Goal: Task Accomplishment & Management: Complete application form

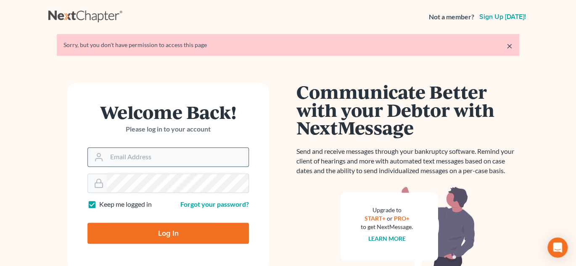
click at [135, 158] on input "Email Address" at bounding box center [178, 157] width 142 height 18
type input "[EMAIL_ADDRESS][DOMAIN_NAME]"
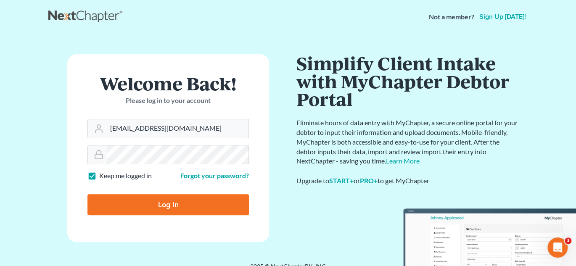
click at [87, 194] on input "Log In" at bounding box center [167, 204] width 161 height 21
type input "Thinking..."
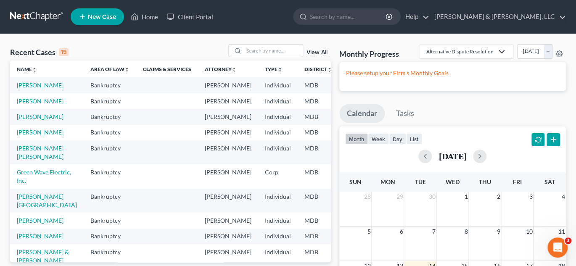
click at [25, 105] on link "[PERSON_NAME]" at bounding box center [40, 100] width 47 height 7
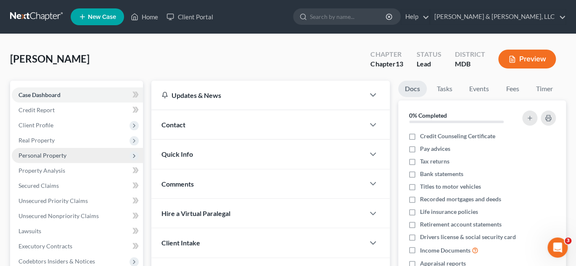
click at [50, 155] on span "Personal Property" at bounding box center [42, 155] width 48 height 7
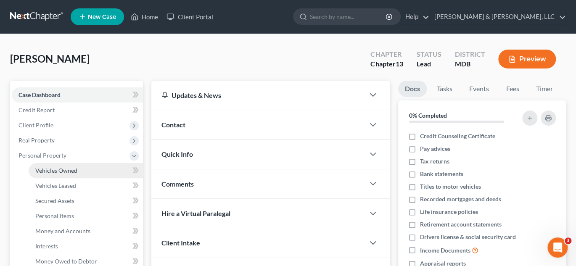
click at [54, 168] on span "Vehicles Owned" at bounding box center [56, 170] width 42 height 7
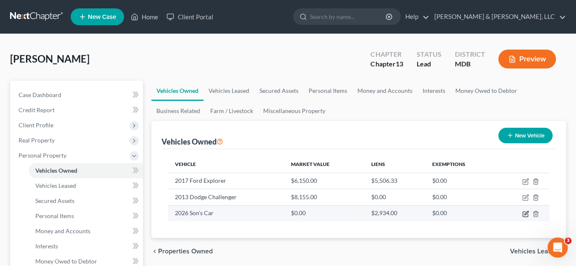
click at [525, 212] on icon "button" at bounding box center [525, 213] width 7 height 7
select select "0"
select select "3"
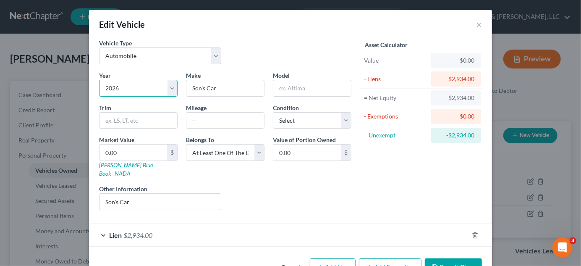
click at [134, 91] on select "Select 2026 2025 2024 2023 2022 2021 2020 2019 2018 2017 2016 2015 2014 2013 20…" at bounding box center [138, 88] width 79 height 17
select select "15"
click at [99, 80] on select "Select 2026 2025 2024 2023 2022 2021 2020 2019 2018 2017 2016 2015 2014 2013 20…" at bounding box center [138, 88] width 79 height 17
drag, startPoint x: 219, startPoint y: 88, endPoint x: 177, endPoint y: 89, distance: 42.5
click at [177, 89] on div "Year Select 2026 2025 2024 2023 2022 2021 2020 2019 2018 2017 2016 2015 2014 20…" at bounding box center [225, 144] width 261 height 146
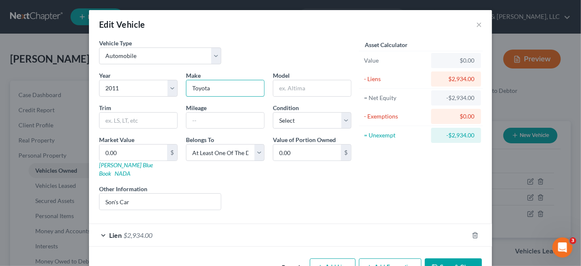
type input "Toyota"
type input "Camry"
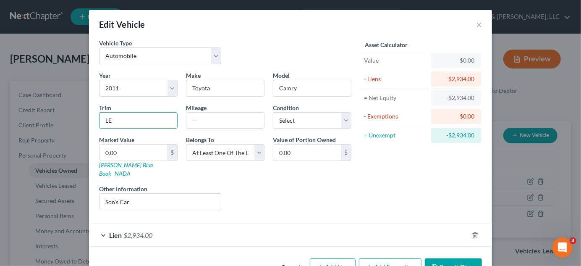
type input "LE"
click at [199, 121] on input "200000" at bounding box center [226, 121] width 78 height 16
type input "200,000"
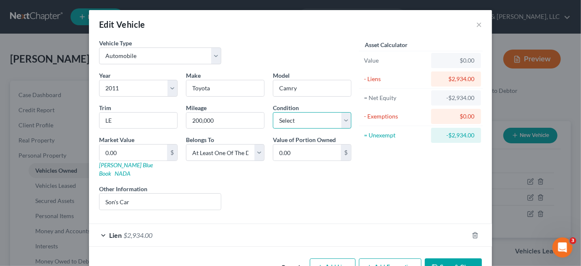
click at [273, 118] on select "Select Excellent Very Good Good Fair Poor" at bounding box center [312, 120] width 79 height 17
select select "3"
click at [273, 112] on select "Select Excellent Very Good Good Fair Poor" at bounding box center [312, 120] width 79 height 17
click at [132, 154] on input "0.00" at bounding box center [134, 153] width 68 height 16
type input "3"
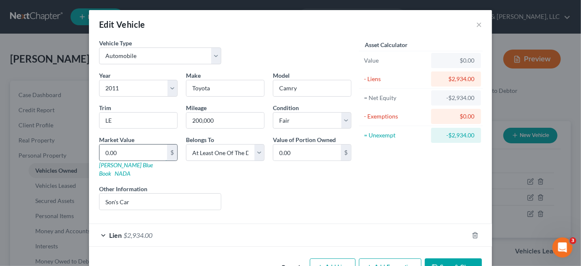
type input "3.00"
type input "39"
type input "39.00"
type input "391"
type input "391.00"
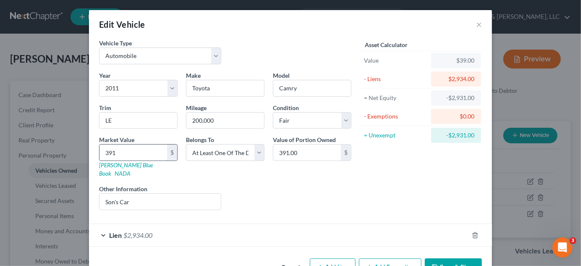
type input "3916"
type input "3,916.00"
click at [199, 153] on select "Select Debtor 1 Only Debtor 2 Only Debtor 1 And Debtor 2 Only At Least One Of T…" at bounding box center [225, 152] width 79 height 17
click at [186, 144] on select "Select Debtor 1 Only Debtor 2 Only Debtor 1 And Debtor 2 Only At Least One Of T…" at bounding box center [225, 152] width 79 height 17
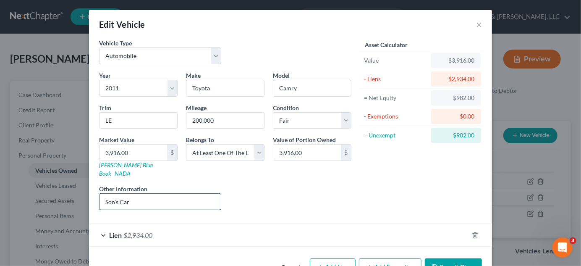
click at [141, 194] on input "Son's Car" at bounding box center [160, 202] width 121 height 16
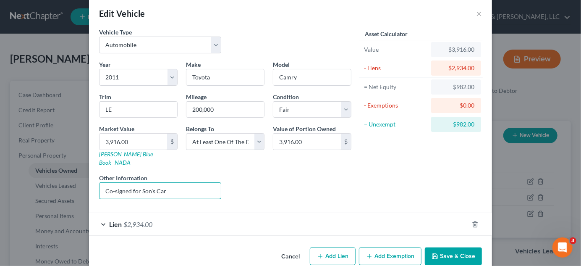
scroll to position [17, 0]
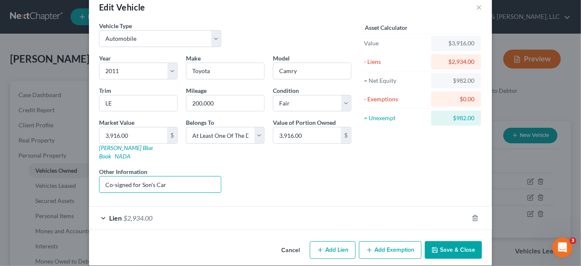
type input "Co-signed for Son's Car"
click at [133, 214] on span "$2,934.00" at bounding box center [138, 218] width 29 height 8
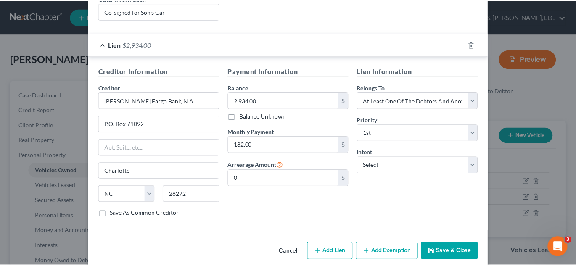
scroll to position [192, 0]
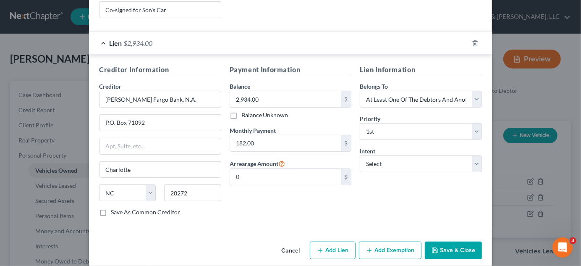
click at [447, 242] on button "Save & Close" at bounding box center [453, 251] width 57 height 18
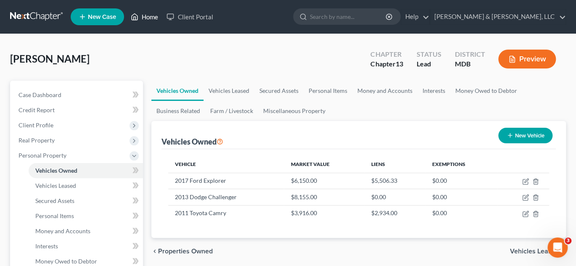
click at [145, 15] on link "Home" at bounding box center [144, 16] width 36 height 15
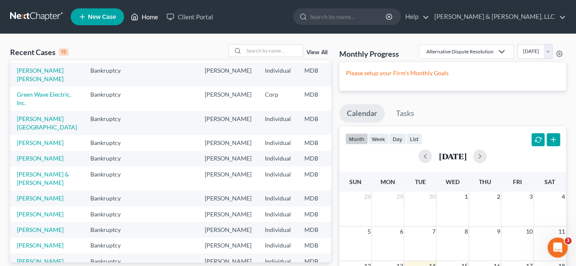
scroll to position [84, 0]
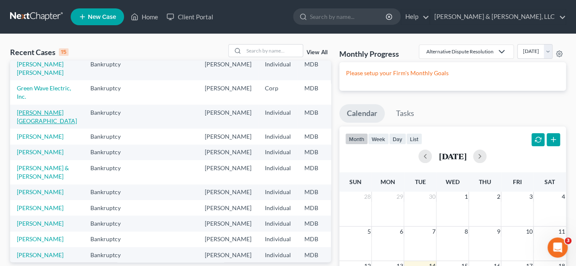
click at [24, 124] on link "[PERSON_NAME][GEOGRAPHIC_DATA]" at bounding box center [47, 117] width 60 height 16
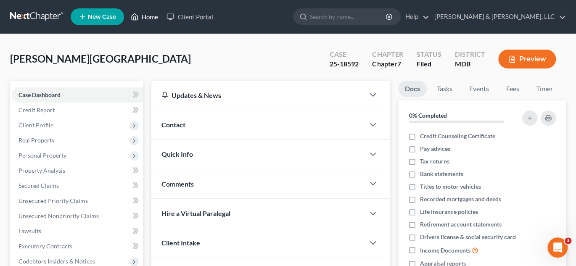
click at [147, 15] on link "Home" at bounding box center [144, 16] width 36 height 15
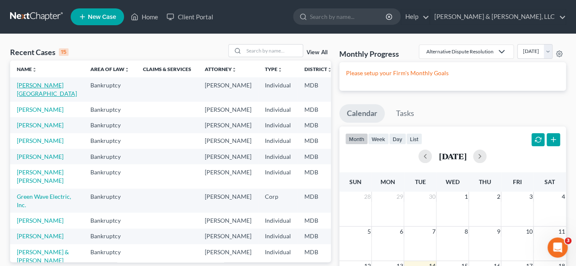
click at [31, 85] on link "[PERSON_NAME][GEOGRAPHIC_DATA]" at bounding box center [47, 90] width 60 height 16
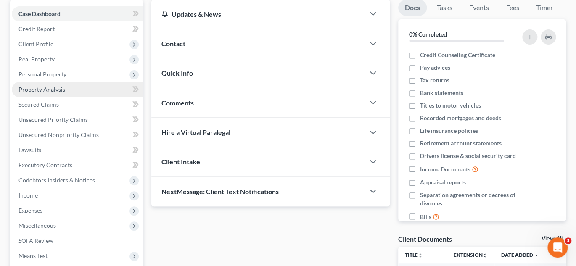
scroll to position [84, 0]
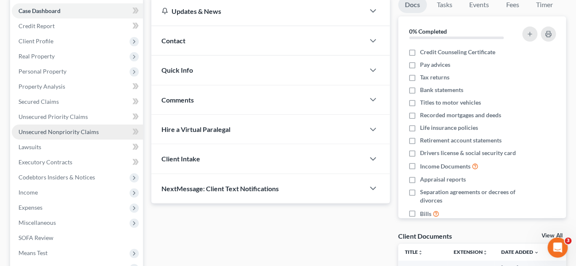
click at [56, 130] on span "Unsecured Nonpriority Claims" at bounding box center [58, 131] width 80 height 7
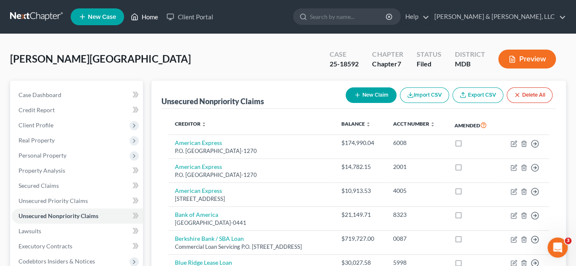
click at [147, 15] on link "Home" at bounding box center [144, 16] width 36 height 15
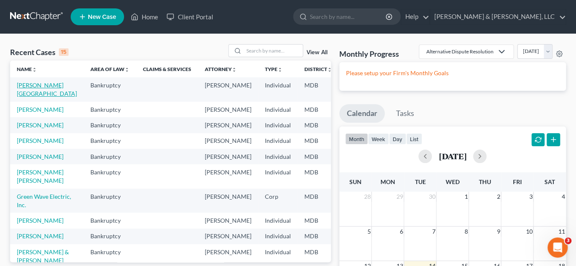
click at [23, 86] on link "[PERSON_NAME][GEOGRAPHIC_DATA]" at bounding box center [47, 90] width 60 height 16
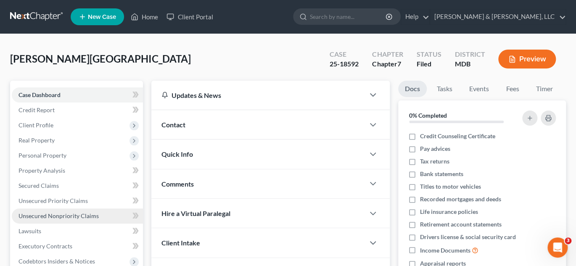
click at [42, 215] on span "Unsecured Nonpriority Claims" at bounding box center [58, 215] width 80 height 7
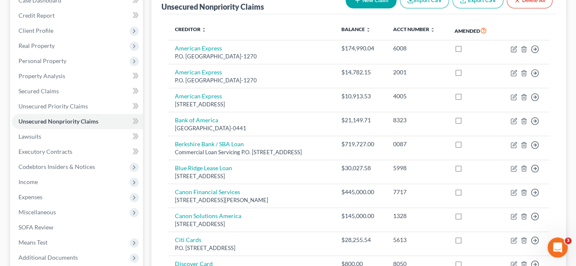
scroll to position [71, 0]
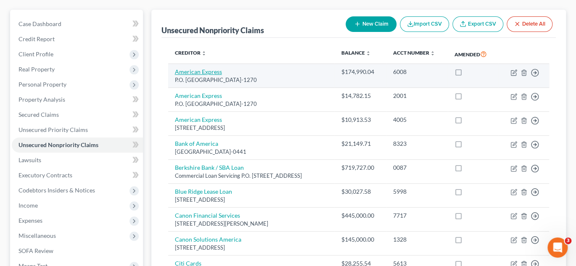
click at [175, 71] on link "American Express" at bounding box center [198, 71] width 47 height 7
select select "33"
select select "2"
select select "0"
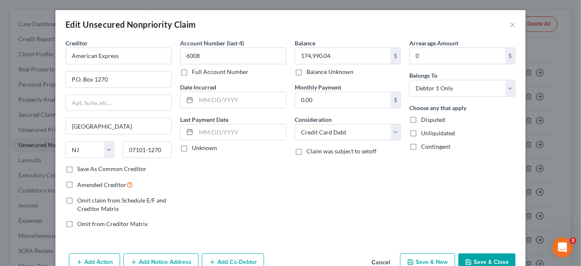
click at [470, 259] on button "Save & Close" at bounding box center [487, 262] width 57 height 18
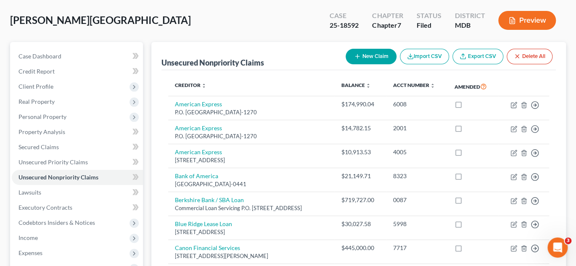
scroll to position [0, 0]
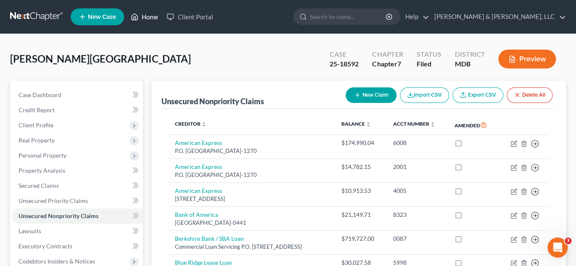
click at [146, 16] on link "Home" at bounding box center [144, 16] width 36 height 15
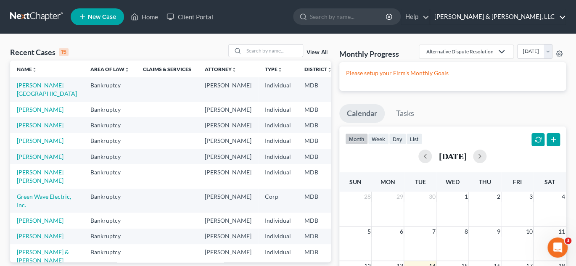
click at [519, 17] on link "[PERSON_NAME] & [PERSON_NAME], LLC" at bounding box center [497, 16] width 135 height 15
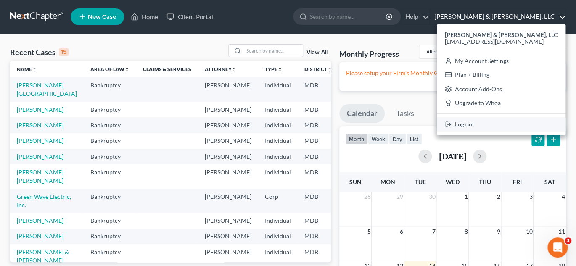
click at [508, 124] on link "Log out" at bounding box center [501, 124] width 129 height 14
